Goal: Check status: Check status

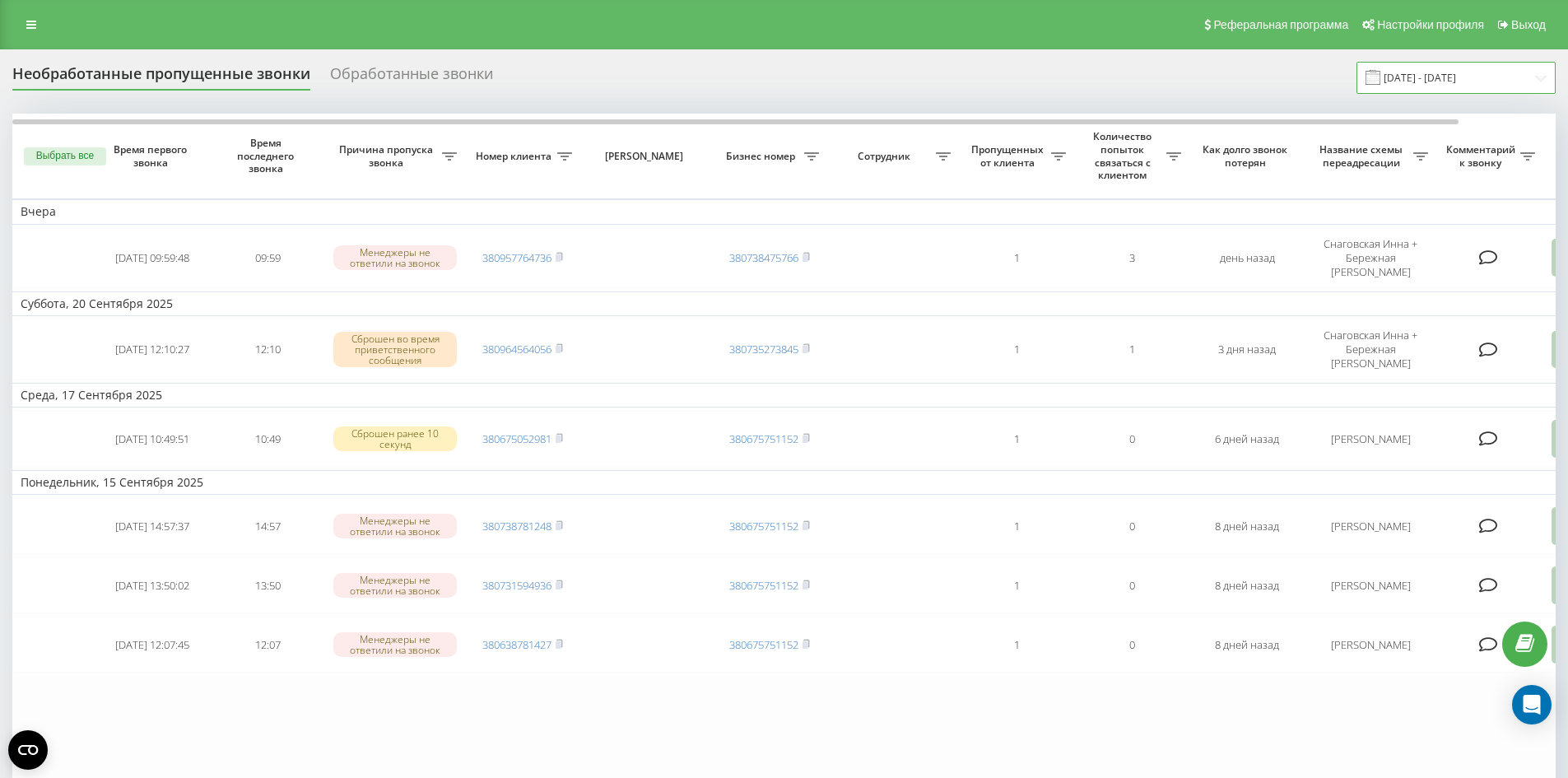
click at [1501, 69] on input "01.09.2025 - 22.09.2025" at bounding box center [1456, 77] width 199 height 32
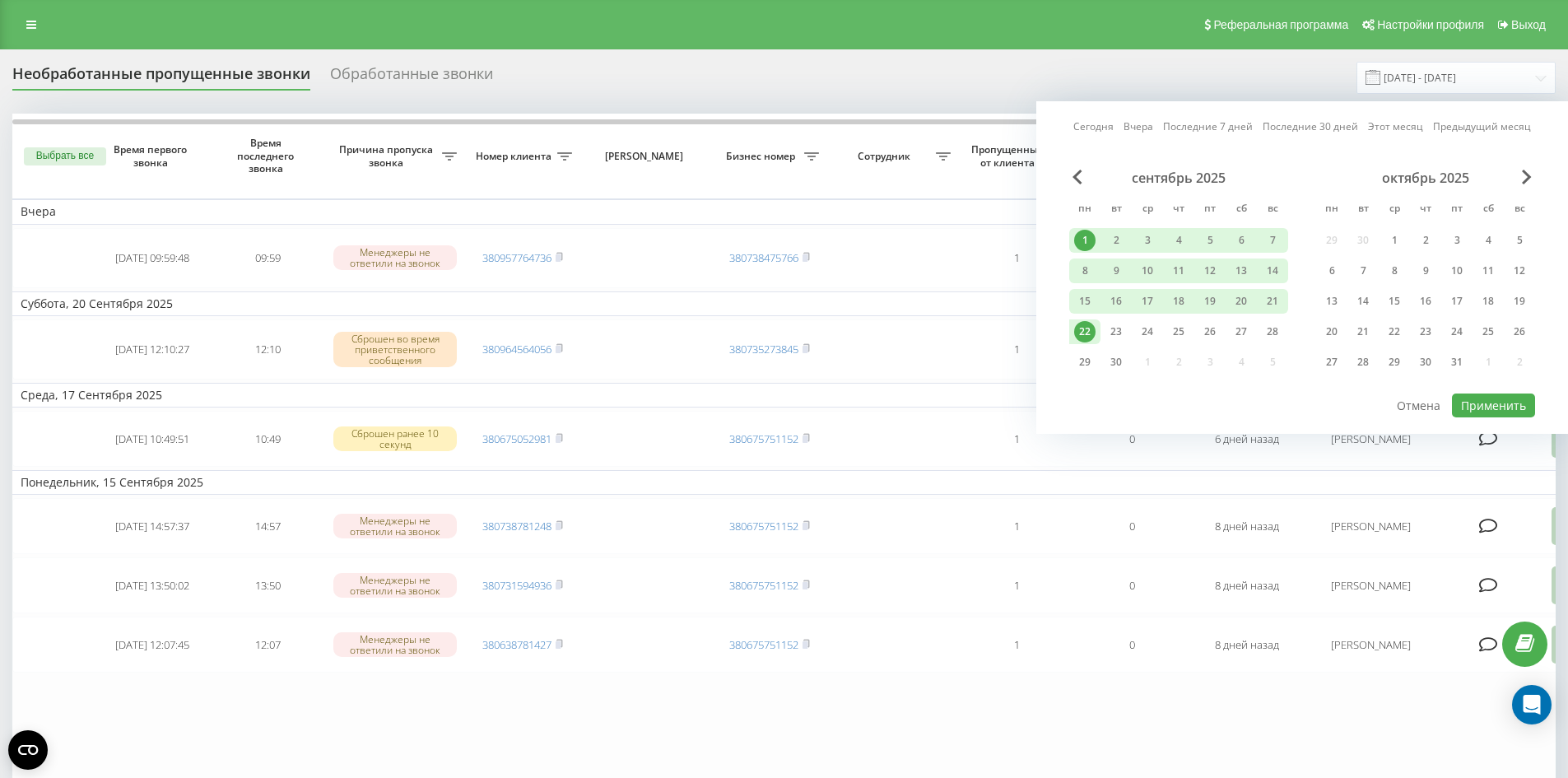
click at [1085, 240] on div "1" at bounding box center [1085, 241] width 21 height 21
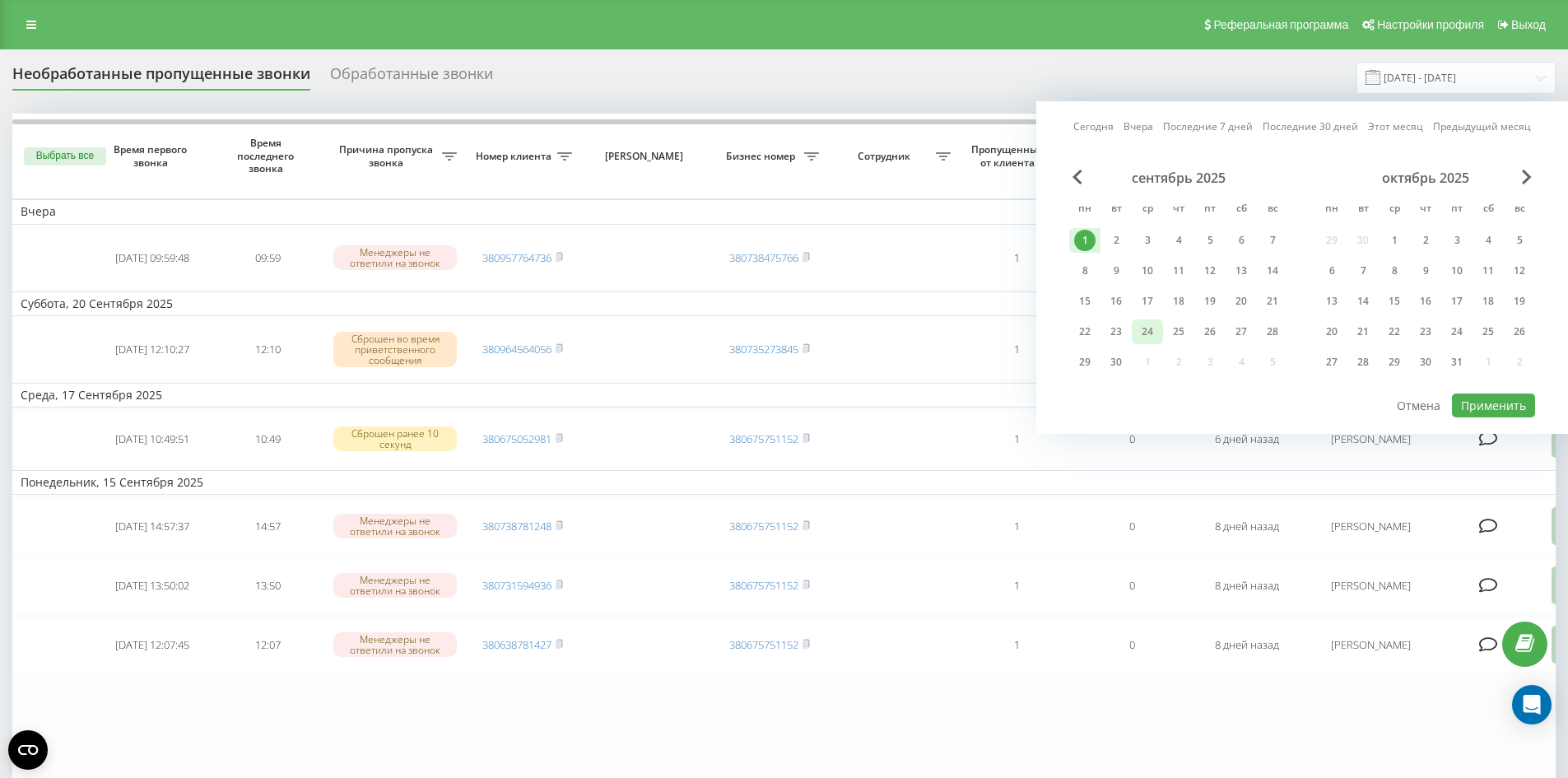
click at [1147, 330] on div "24" at bounding box center [1147, 331] width 21 height 21
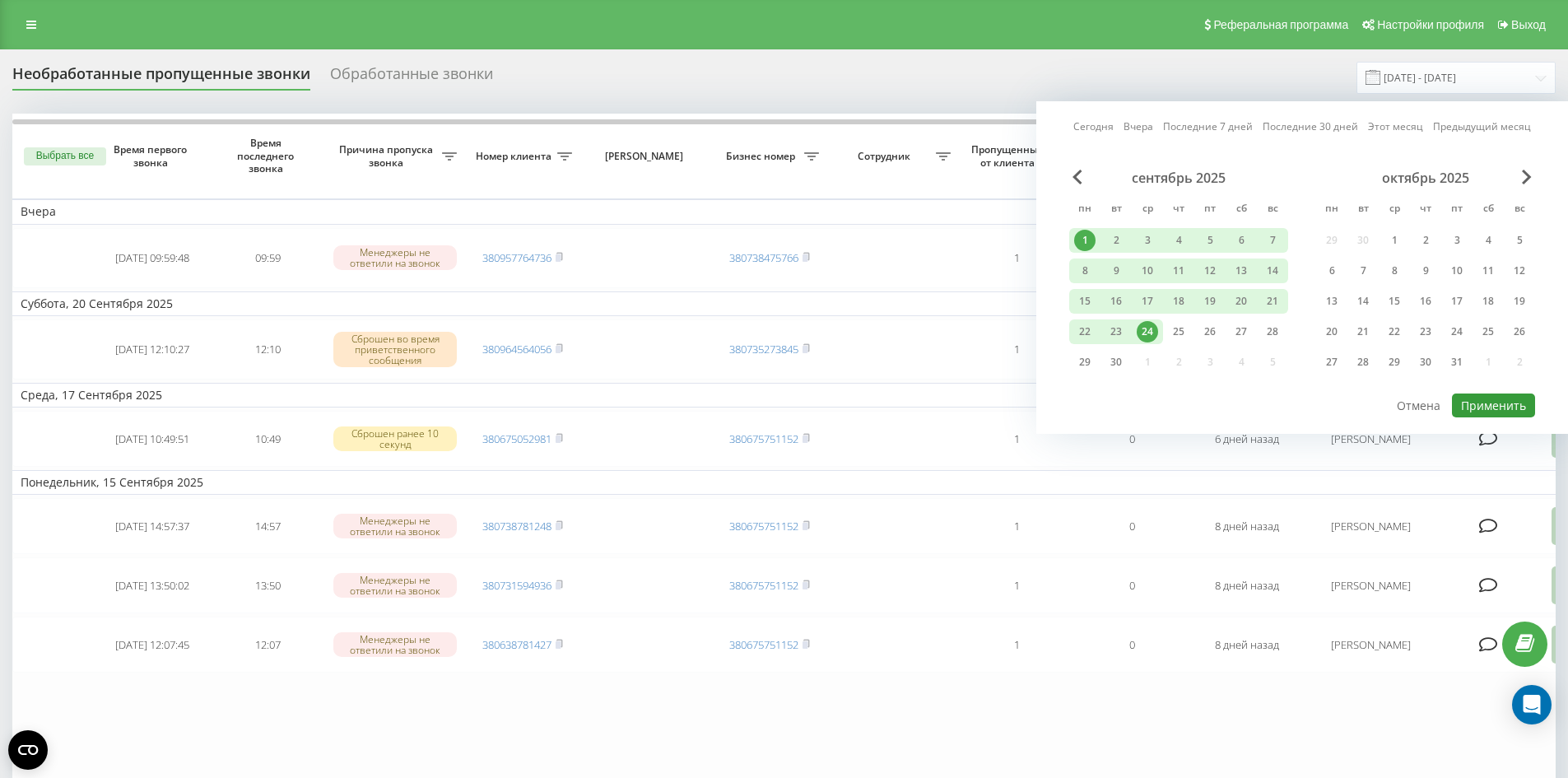
click at [1491, 404] on button "Применить" at bounding box center [1493, 406] width 83 height 23
type input "[DATE] - [DATE]"
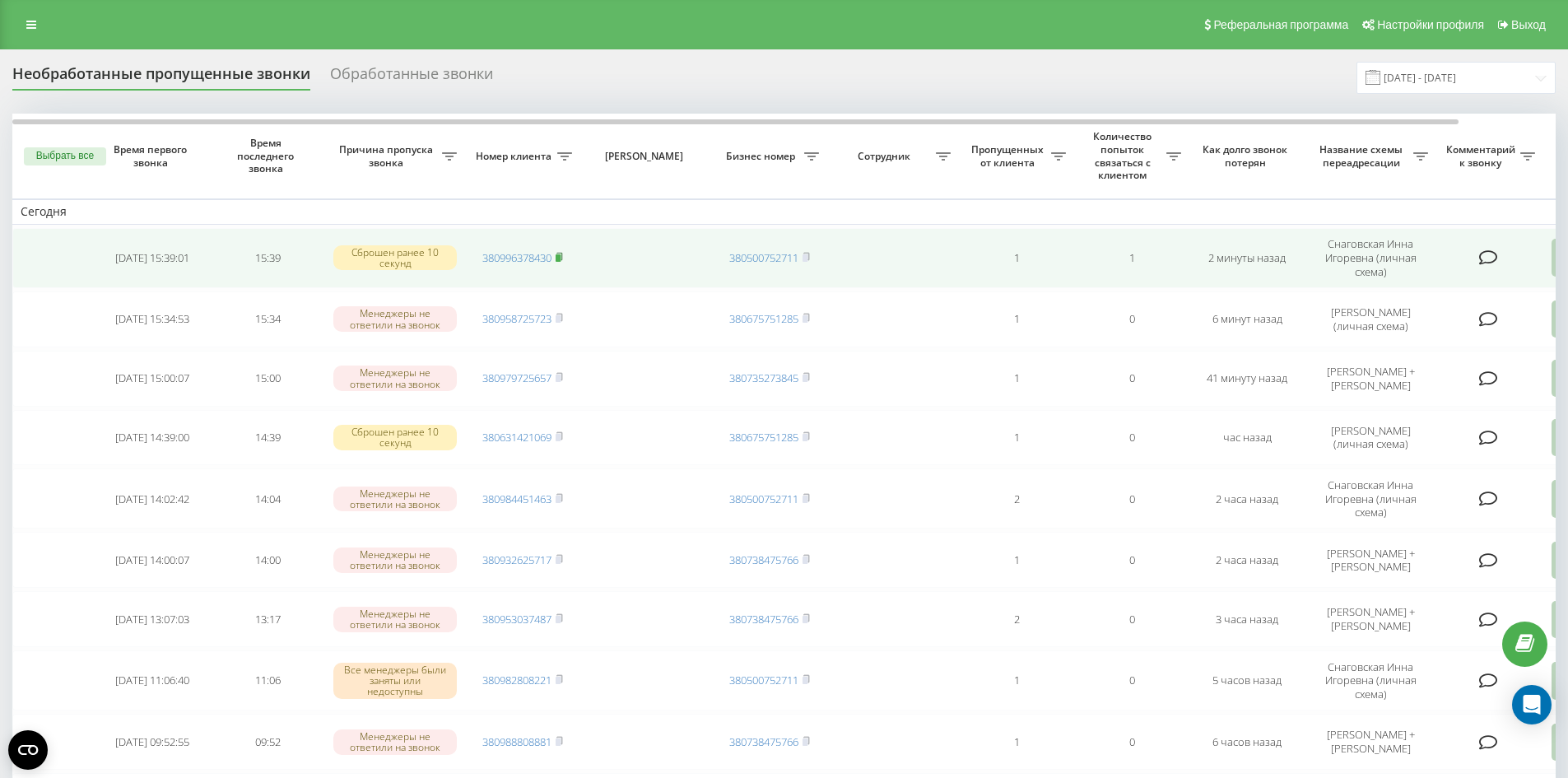
click at [562, 253] on icon at bounding box center [559, 256] width 6 height 8
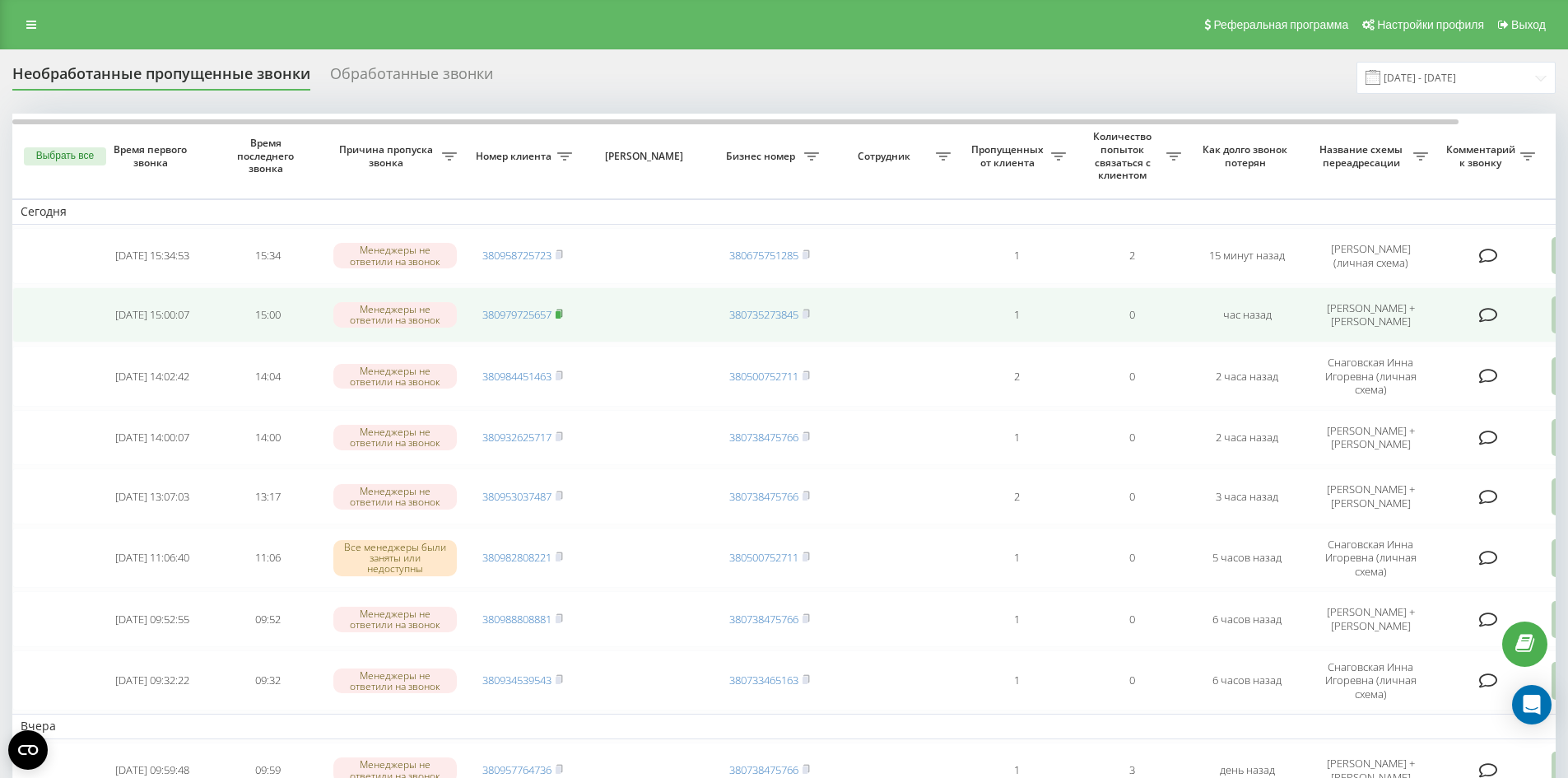
click at [560, 315] on icon at bounding box center [559, 314] width 8 height 10
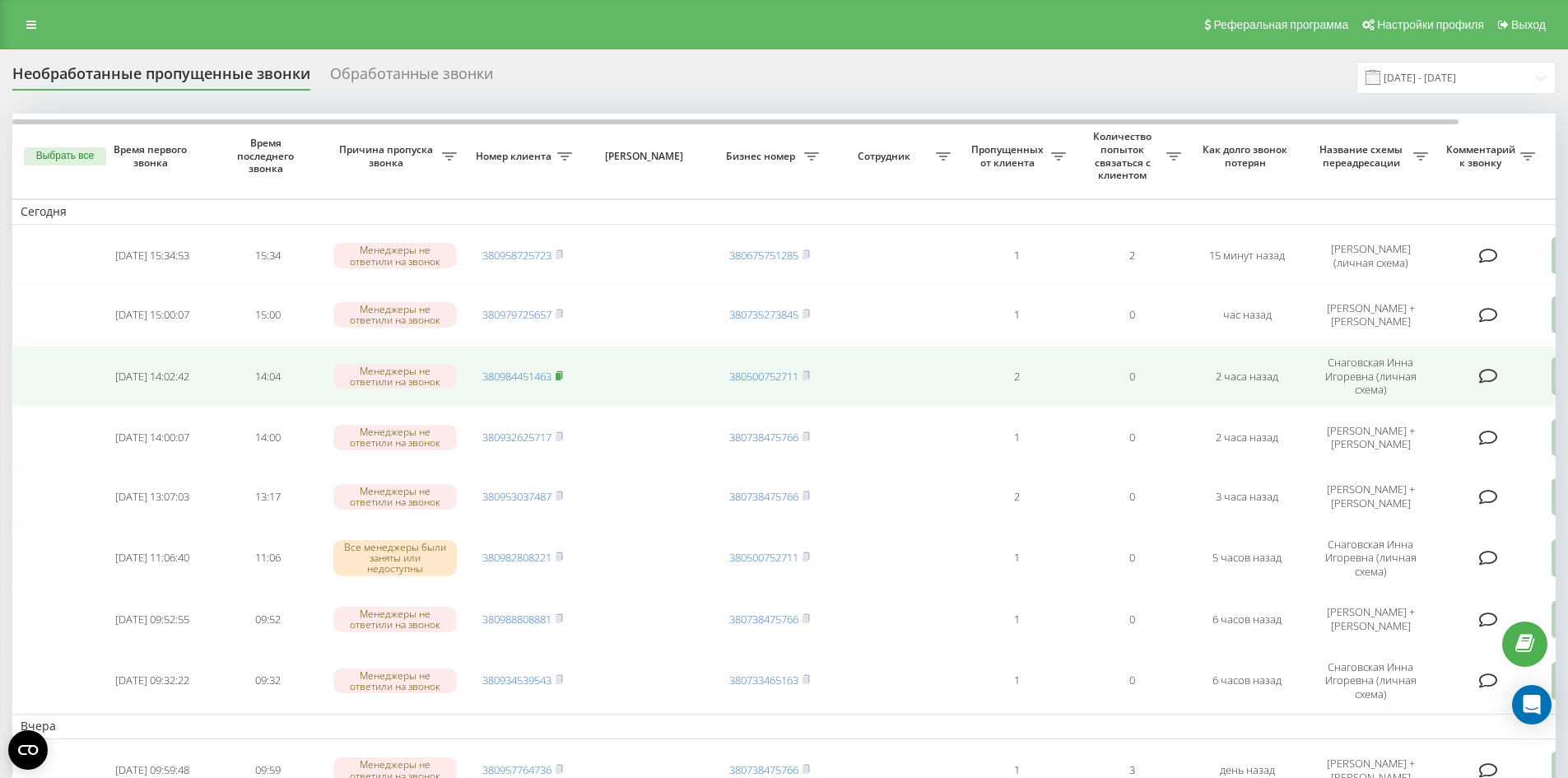
click at [560, 379] on rect at bounding box center [557, 376] width 5 height 8
click at [560, 378] on rect at bounding box center [557, 376] width 5 height 8
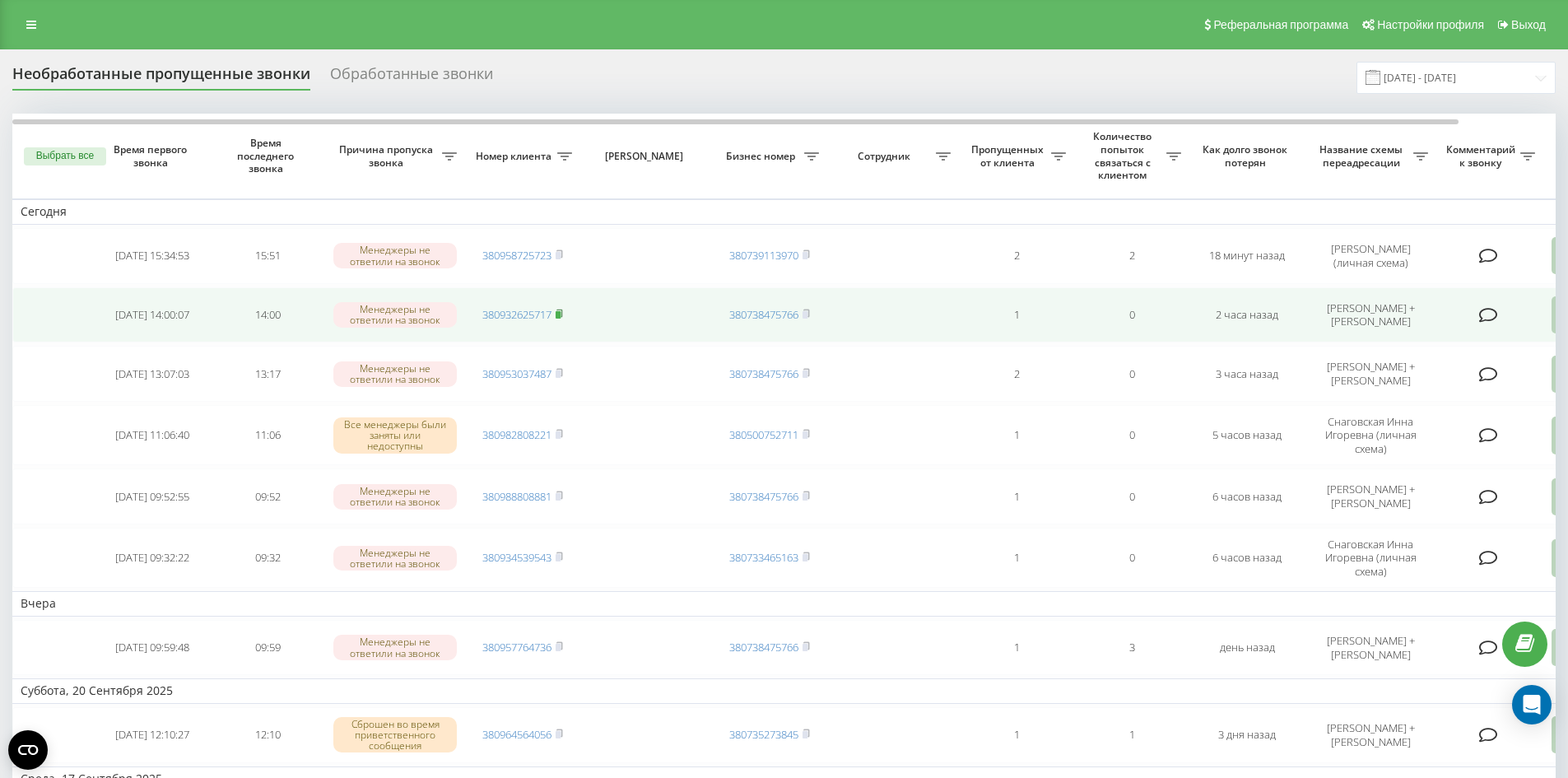
click at [562, 317] on icon at bounding box center [559, 314] width 6 height 8
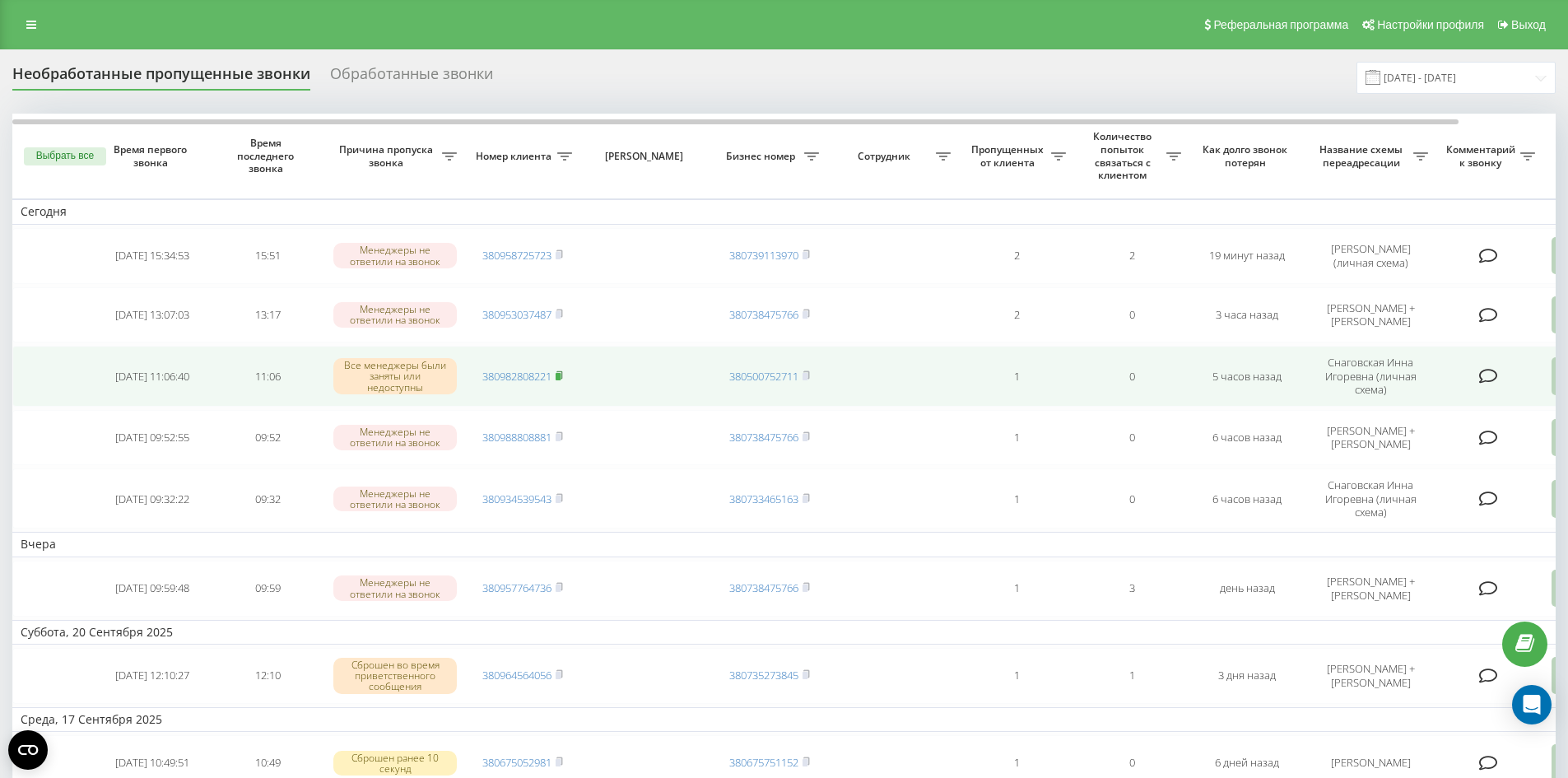
click at [560, 379] on rect at bounding box center [557, 376] width 5 height 8
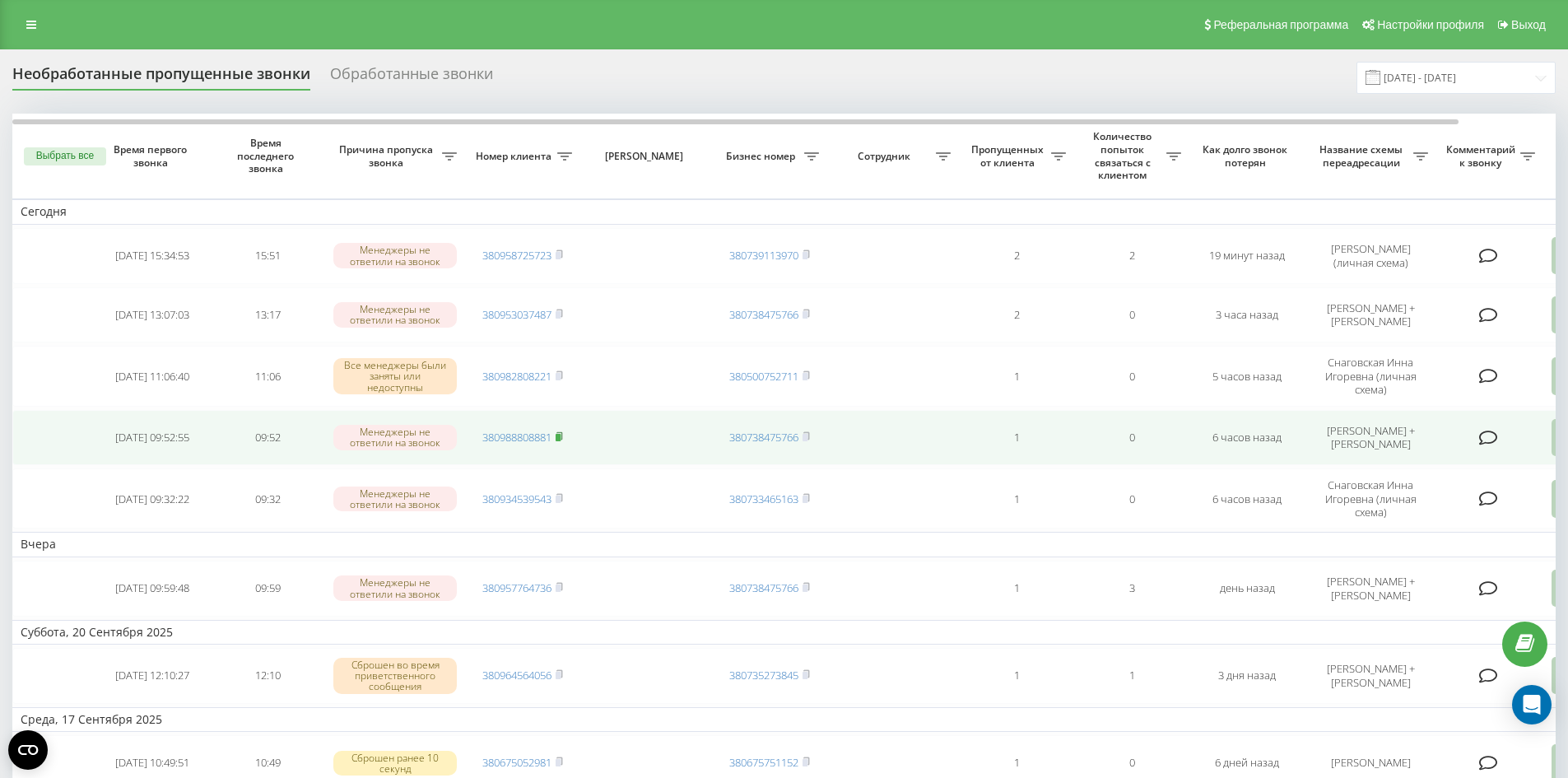
click at [558, 440] on rect at bounding box center [557, 438] width 5 height 8
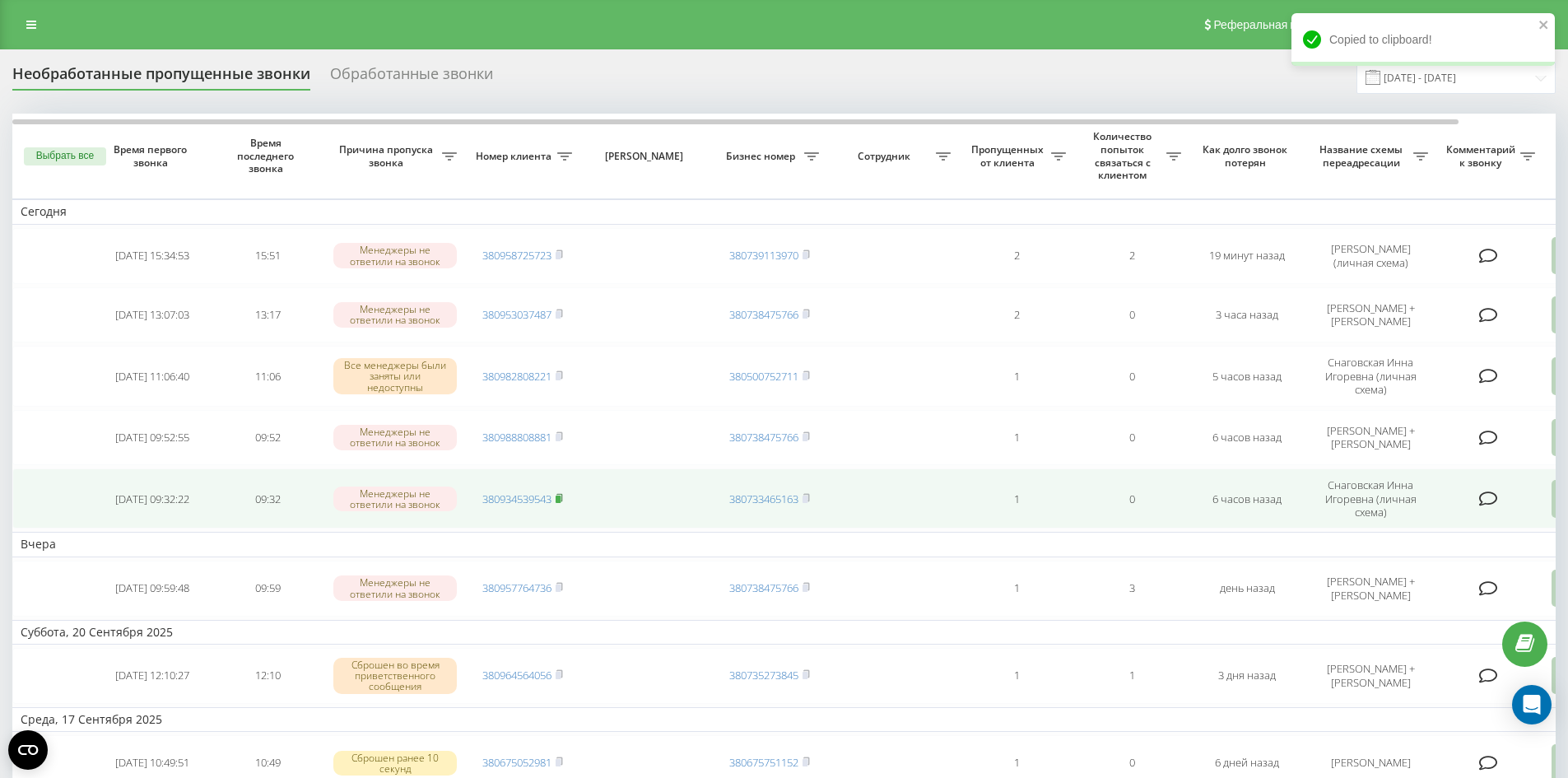
click at [563, 503] on icon at bounding box center [559, 498] width 8 height 10
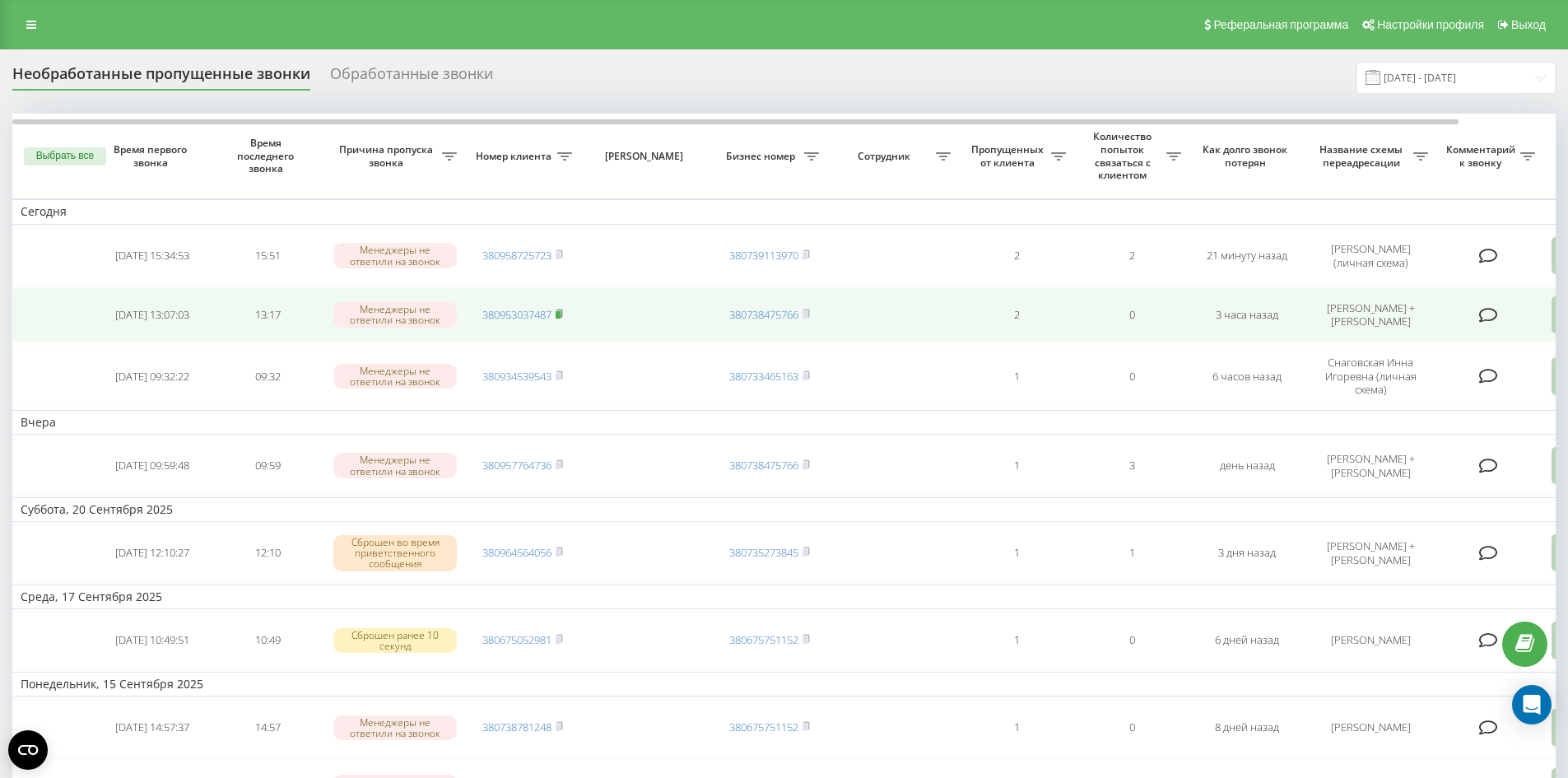
click at [560, 316] on rect at bounding box center [557, 315] width 5 height 8
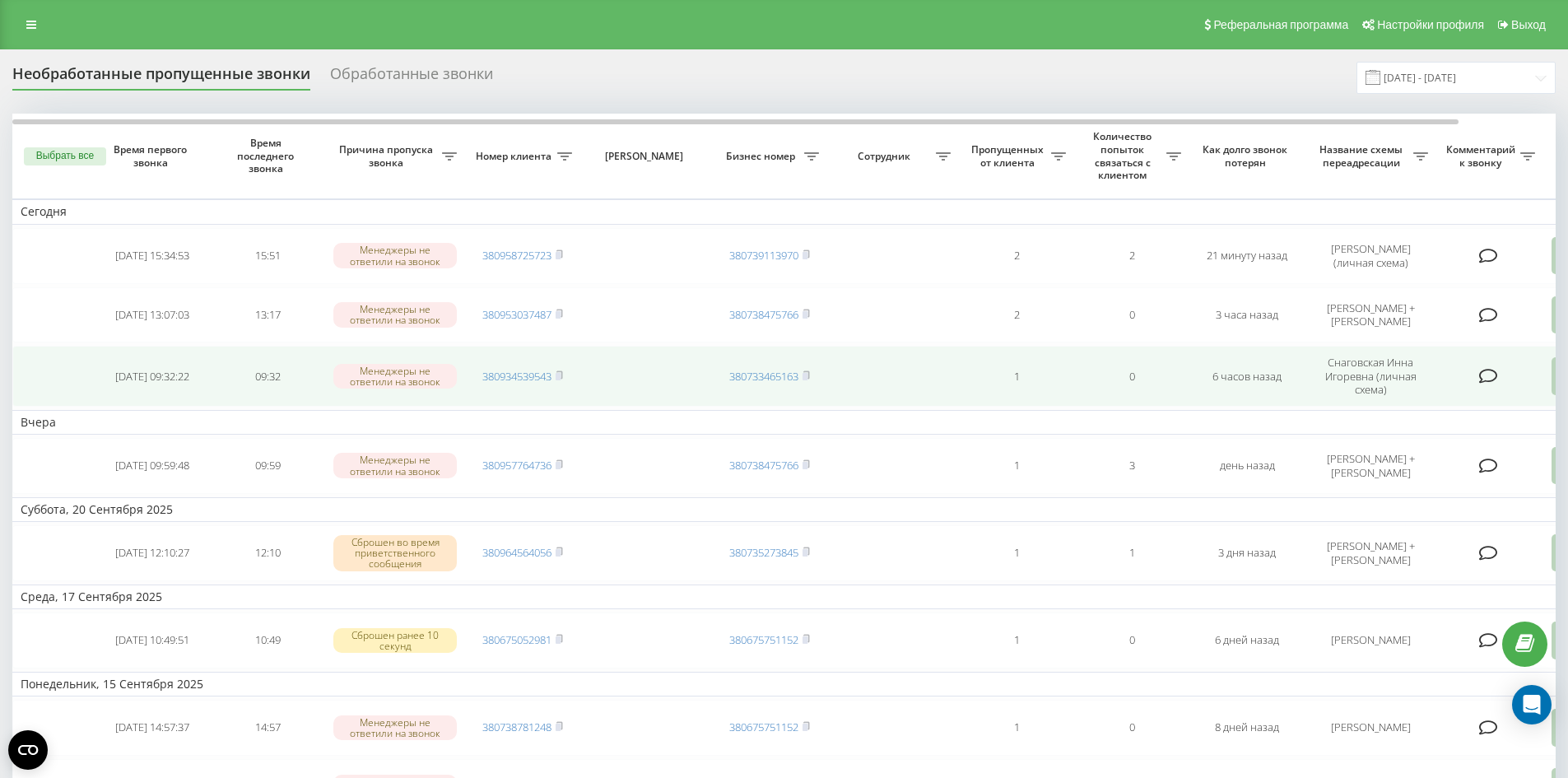
click at [1397, 389] on td "Снаговская Инна Игоревна (личная схема)" at bounding box center [1370, 376] width 132 height 60
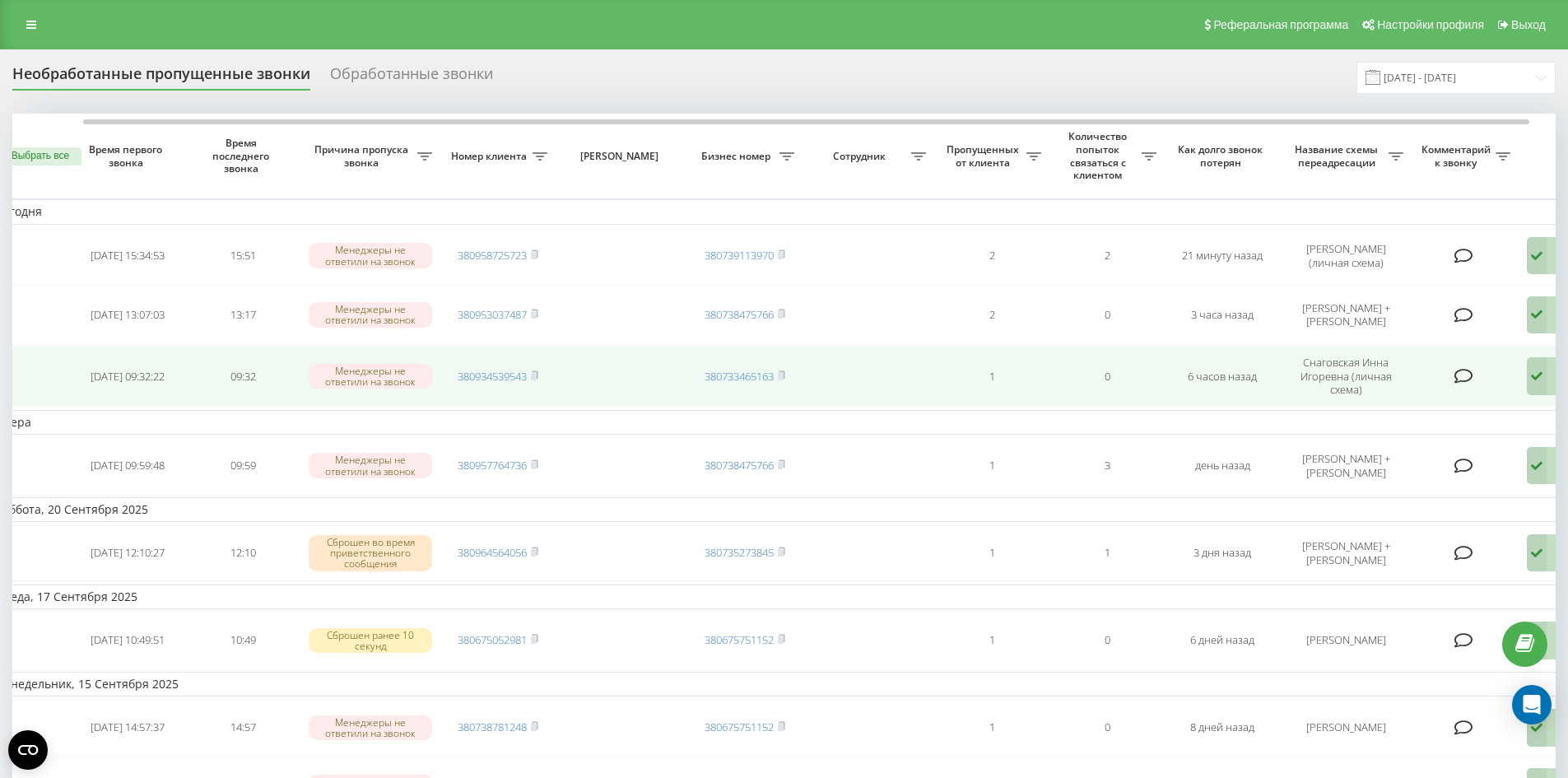
scroll to position [0, 98]
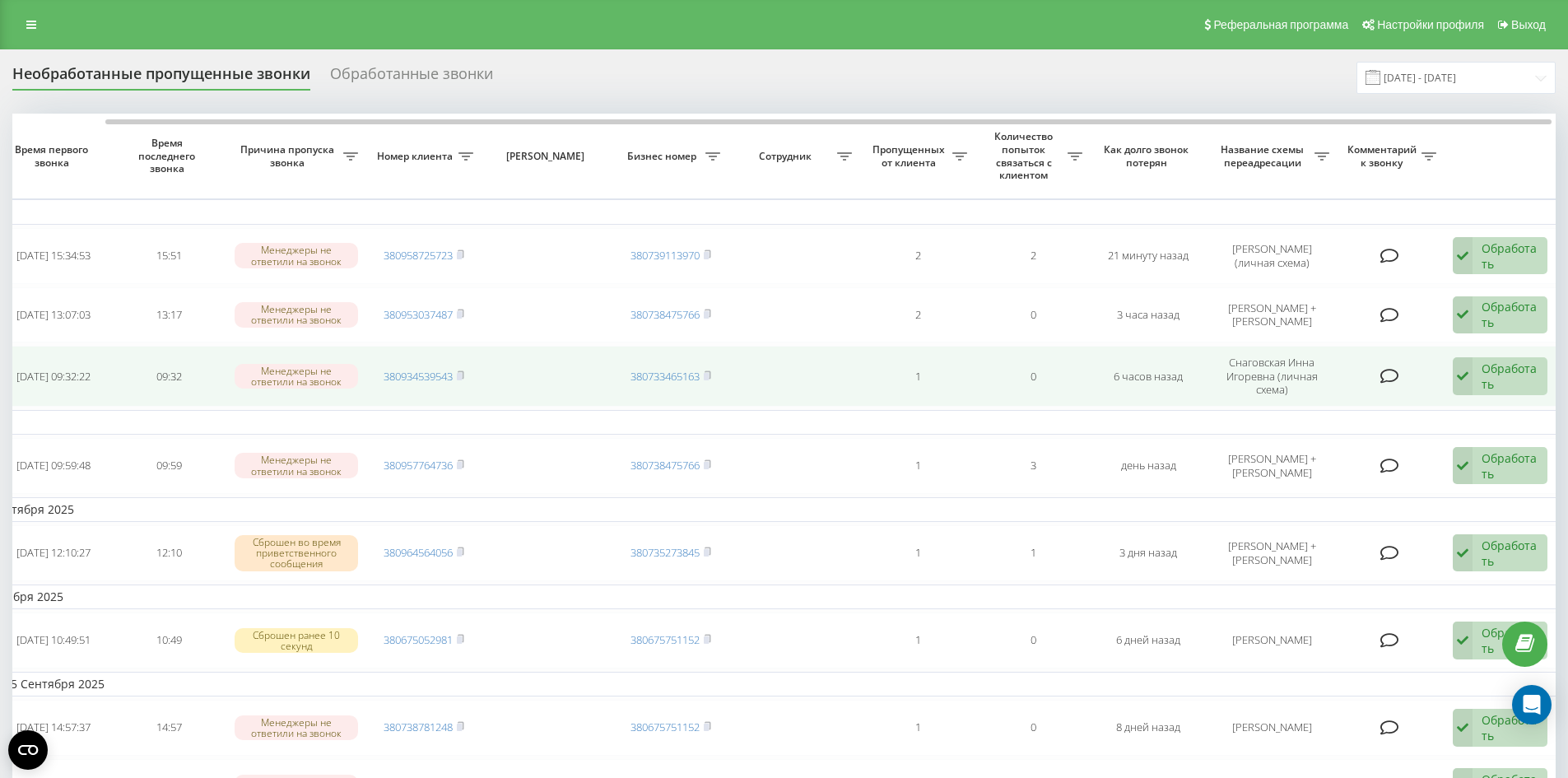
click at [1458, 392] on icon at bounding box center [1463, 376] width 19 height 38
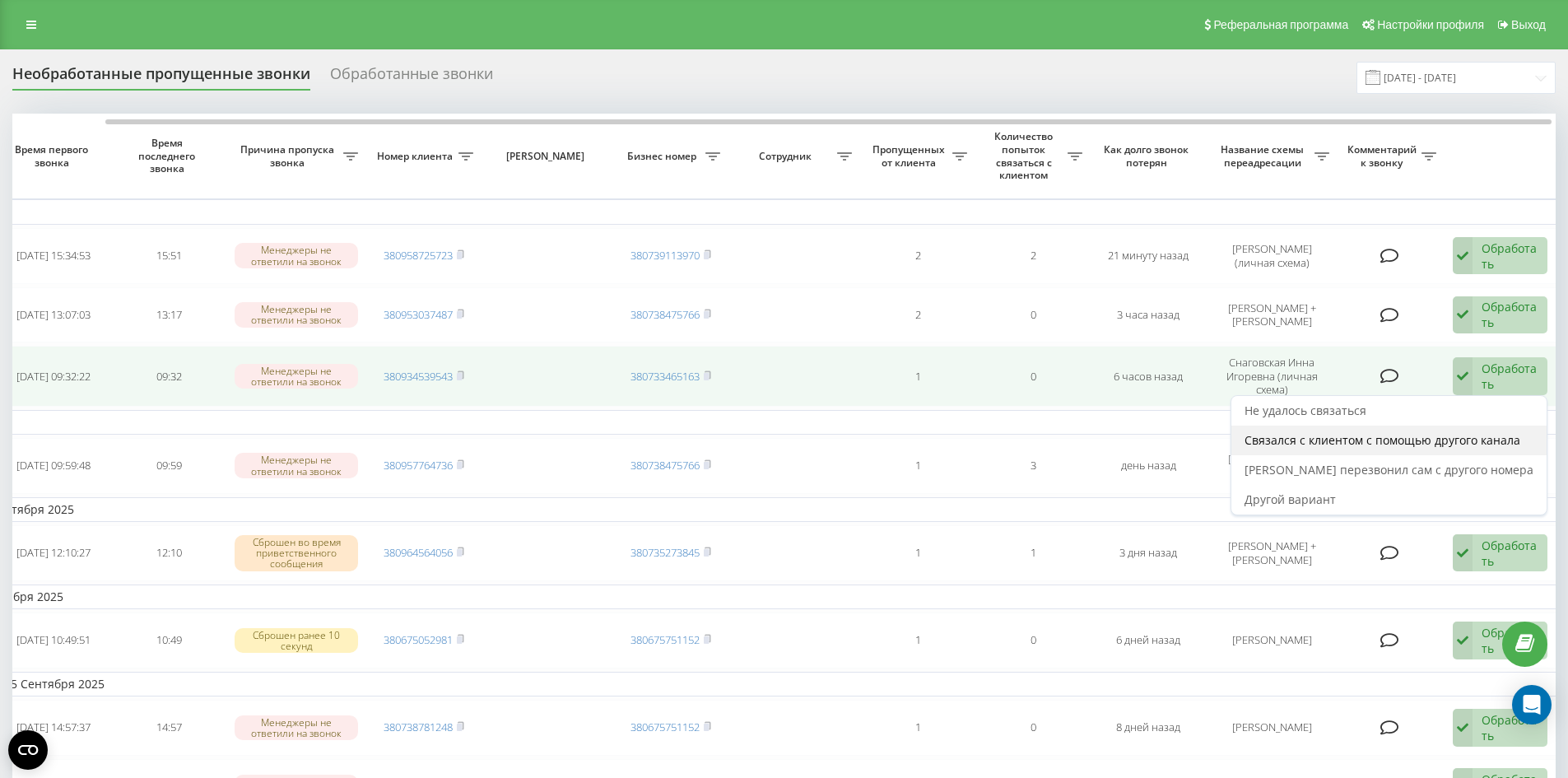
click at [1423, 443] on span "Связался с клиентом с помощью другого канала" at bounding box center [1382, 440] width 276 height 16
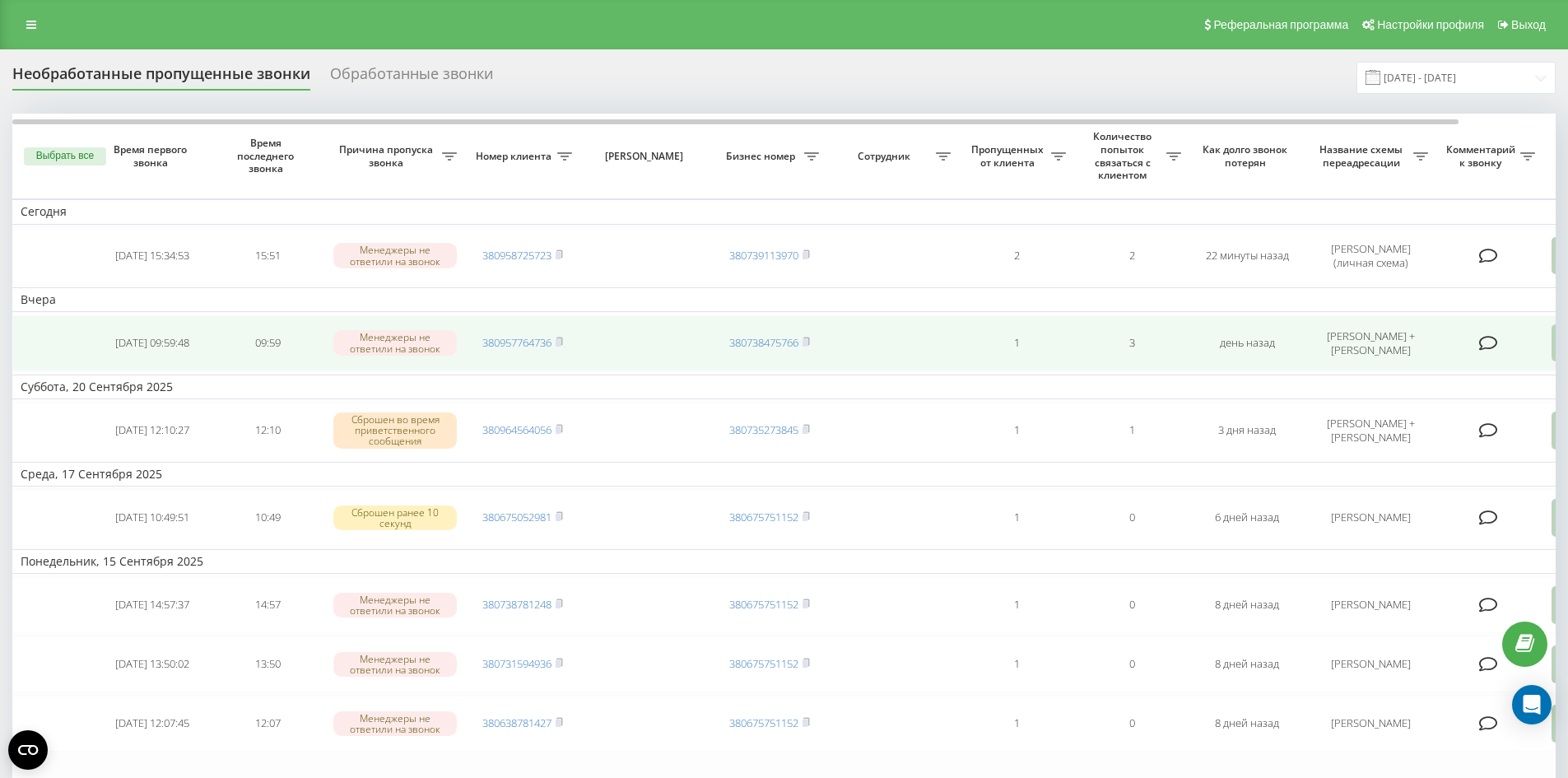
click at [963, 368] on td "1" at bounding box center [1016, 342] width 115 height 56
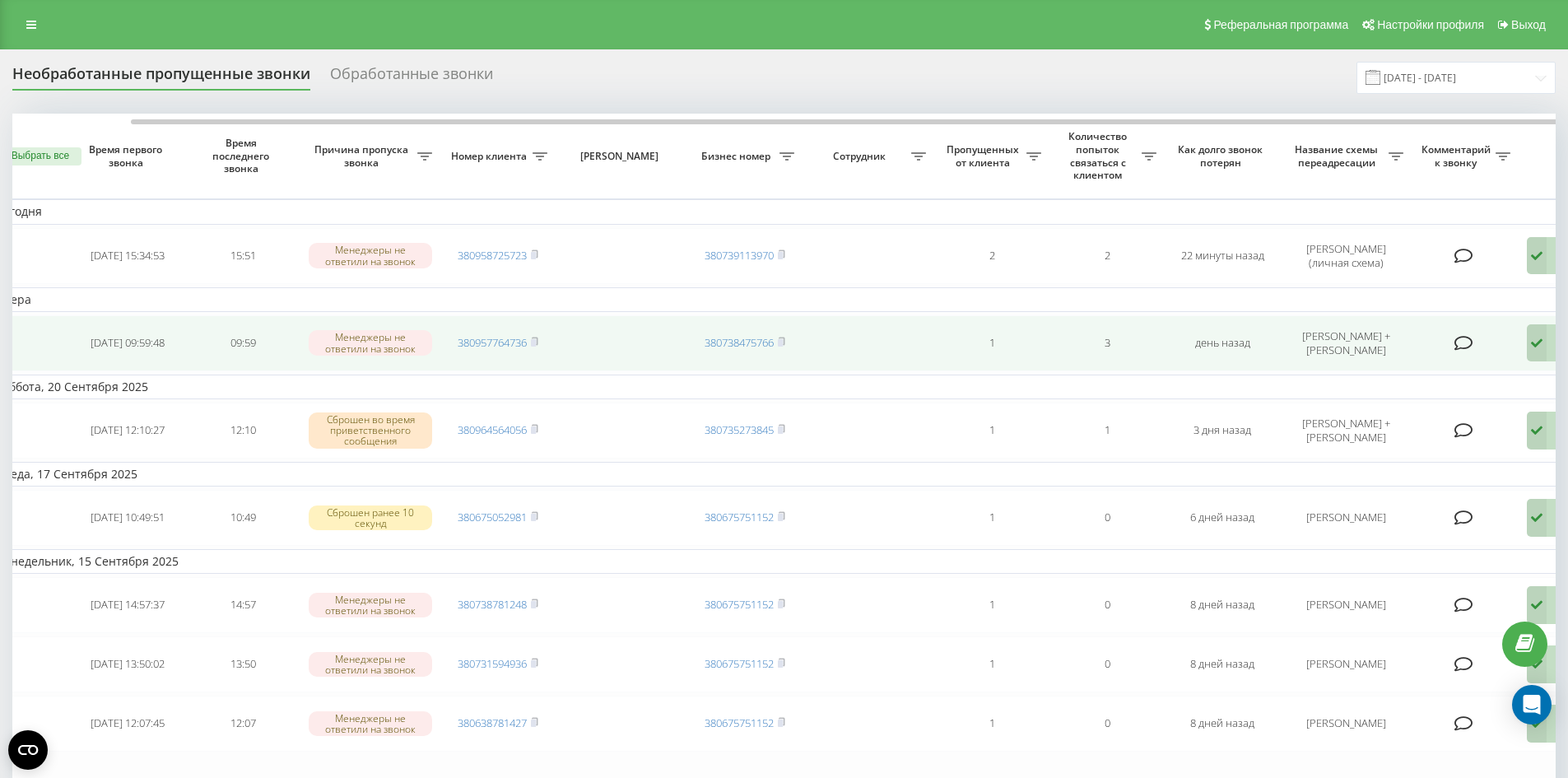
scroll to position [0, 103]
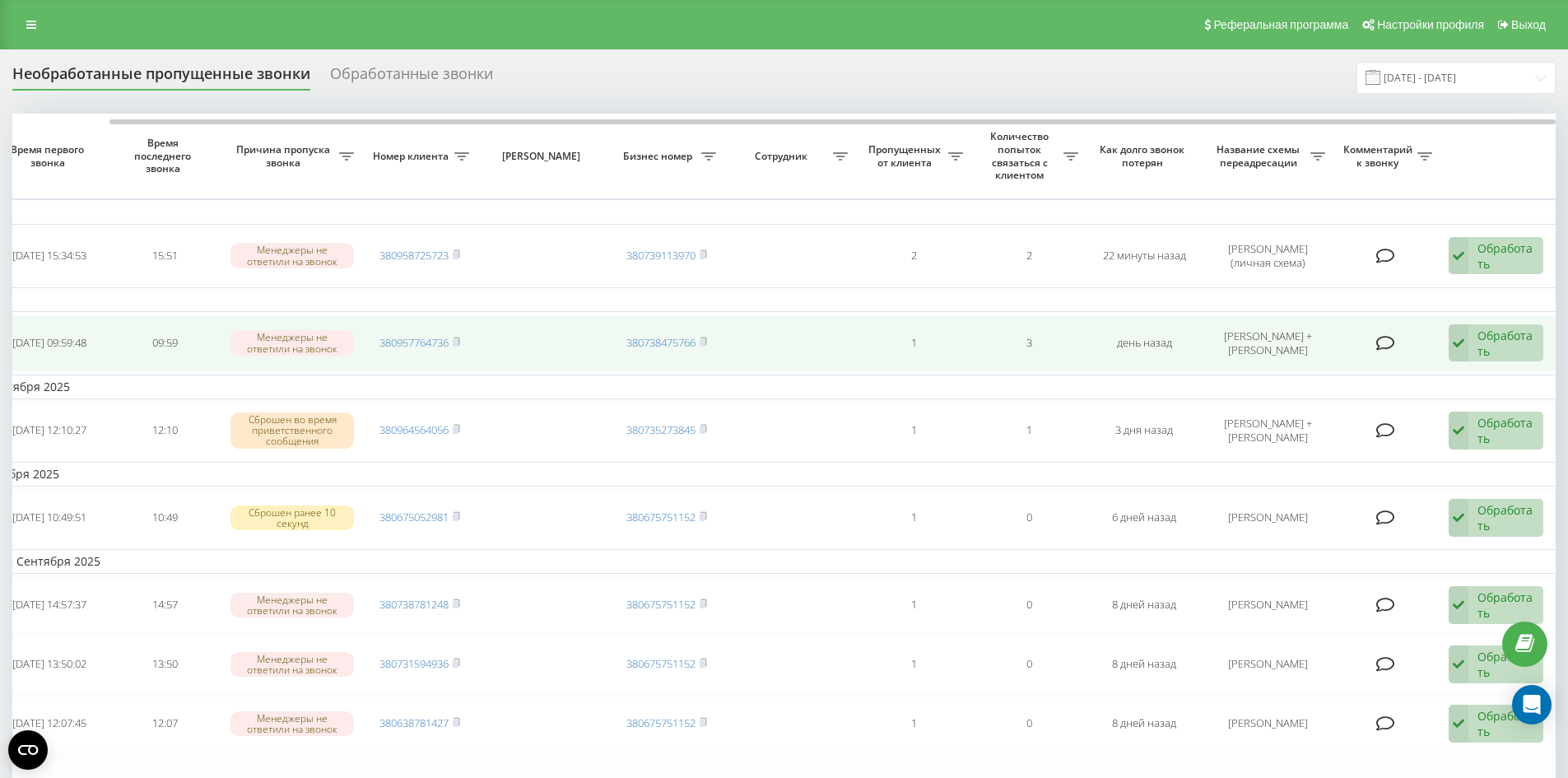
click at [1458, 341] on icon at bounding box center [1458, 343] width 19 height 38
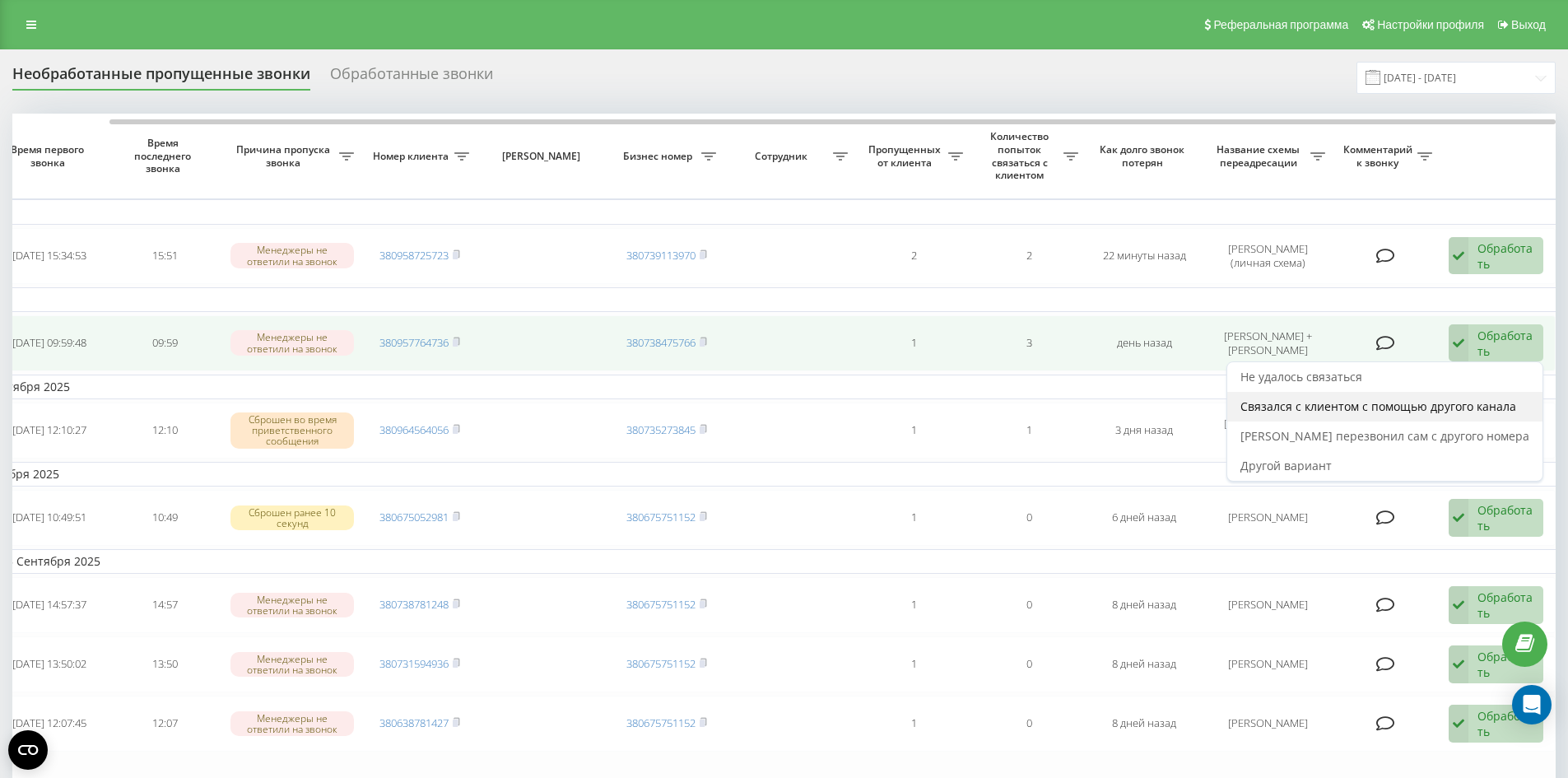
click at [1376, 421] on div "Связался с клиентом с помощью другого канала" at bounding box center [1384, 407] width 315 height 29
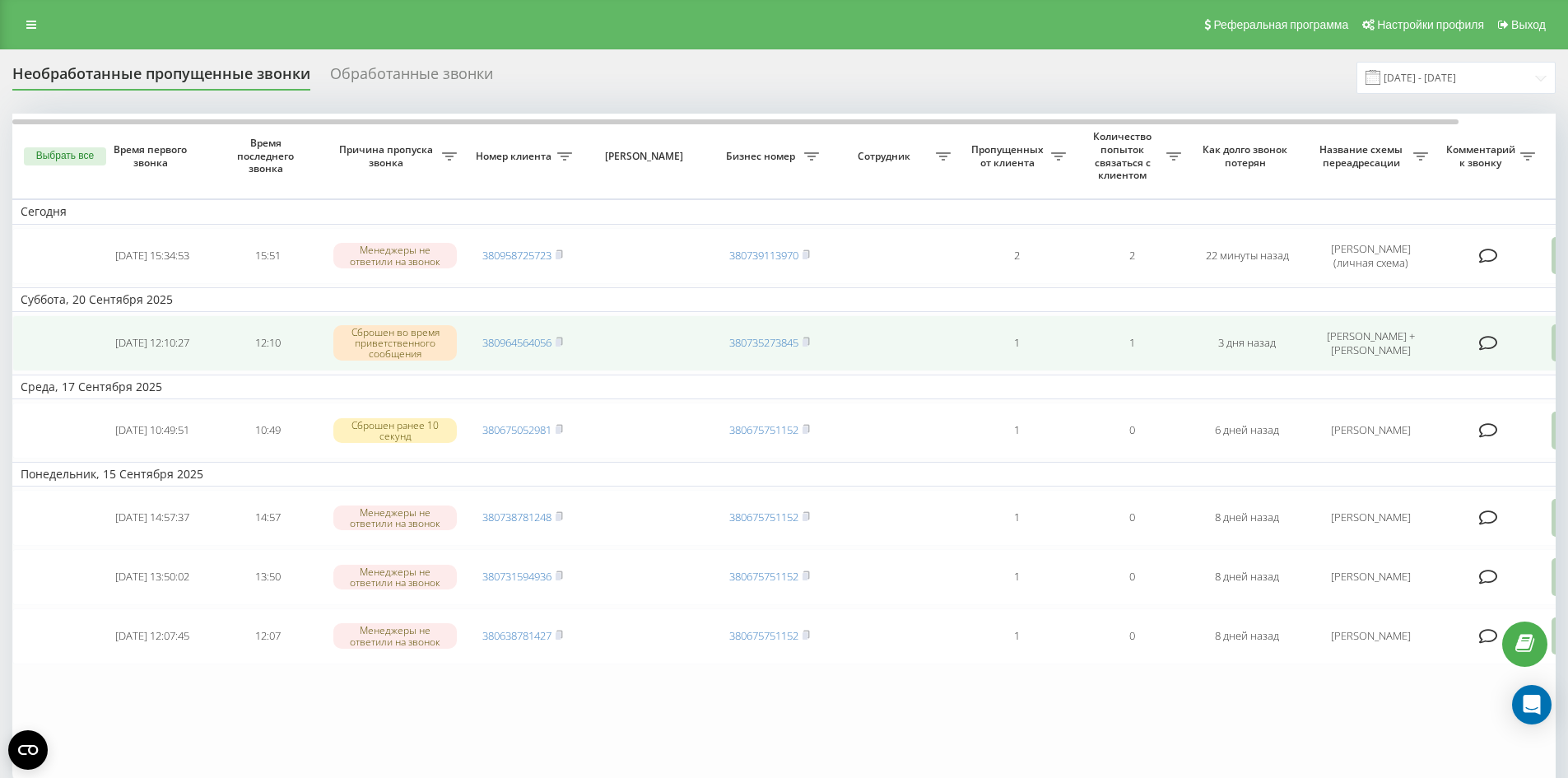
click at [628, 354] on td at bounding box center [645, 342] width 132 height 56
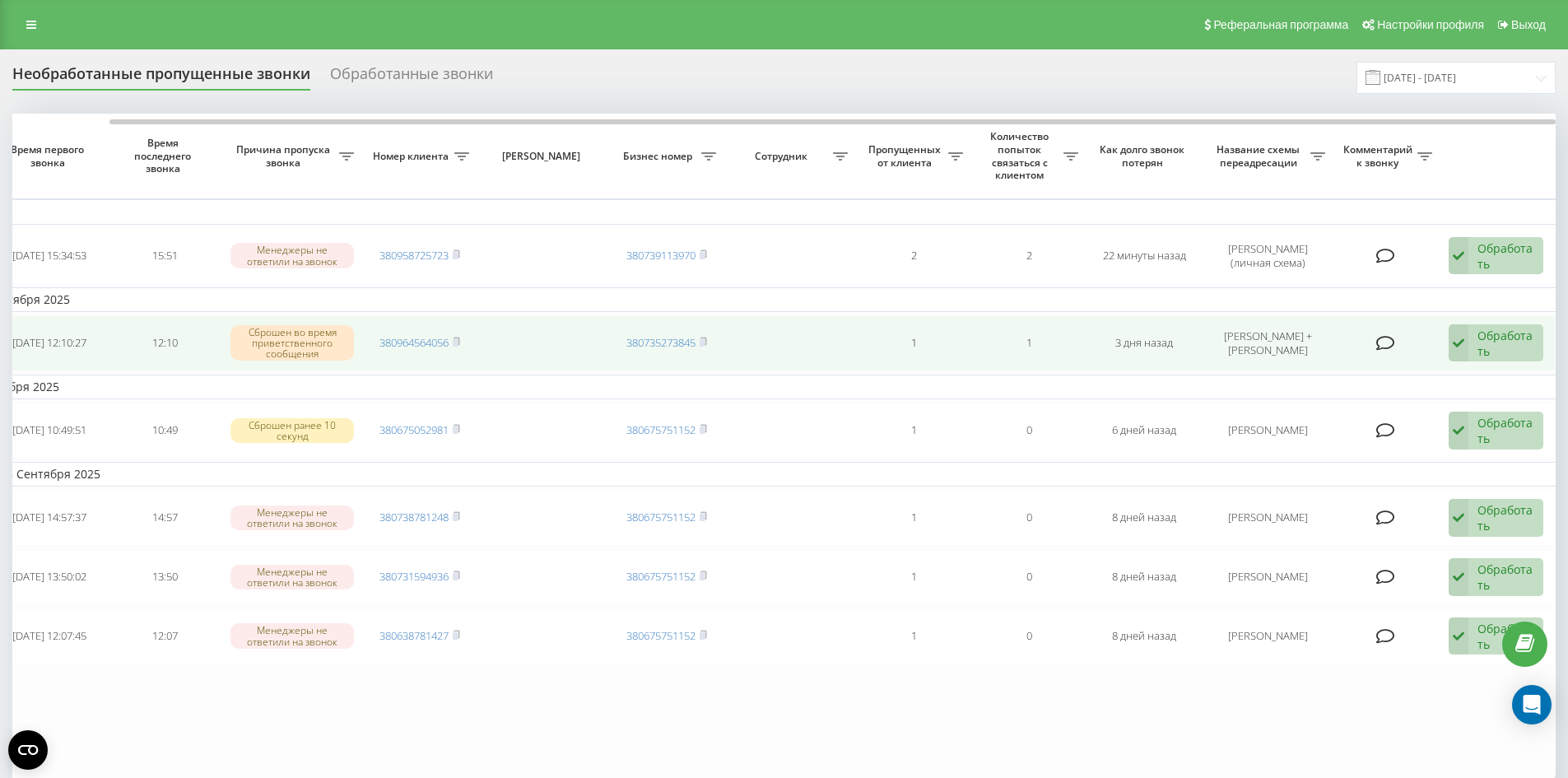
click at [1469, 355] on div "Обработать Не удалось связаться Связался с клиентом с помощью другого канала Кл…" at bounding box center [1495, 343] width 95 height 38
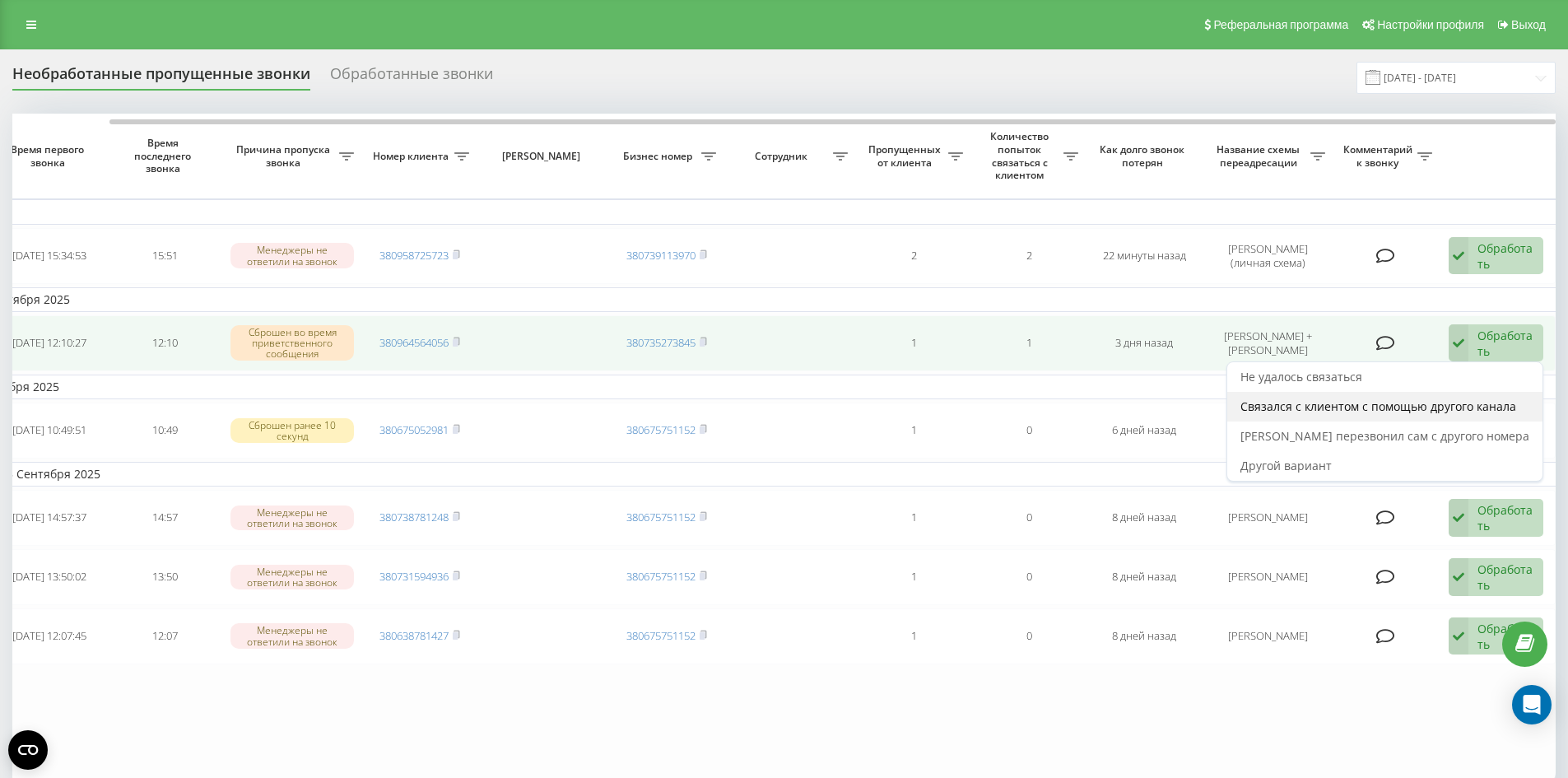
click at [1399, 411] on span "Связался с клиентом с помощью другого канала" at bounding box center [1378, 407] width 276 height 16
